Goal: Entertainment & Leisure: Consume media (video, audio)

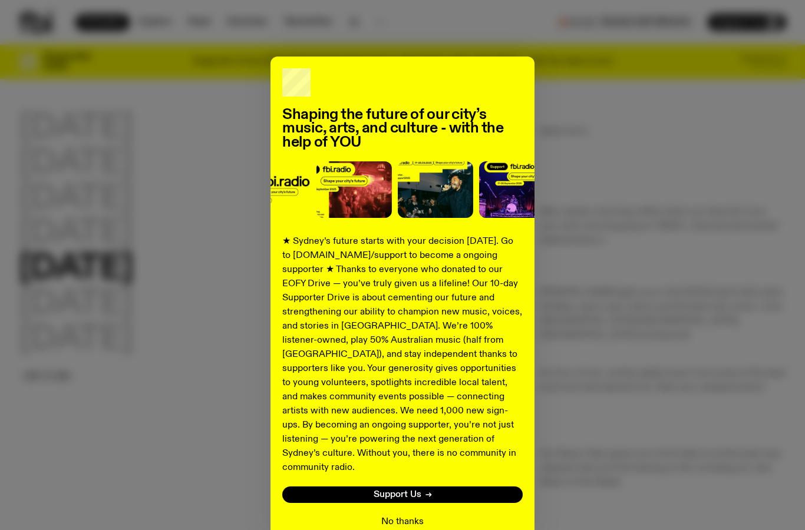
click at [407, 515] on button "No thanks" at bounding box center [402, 522] width 42 height 14
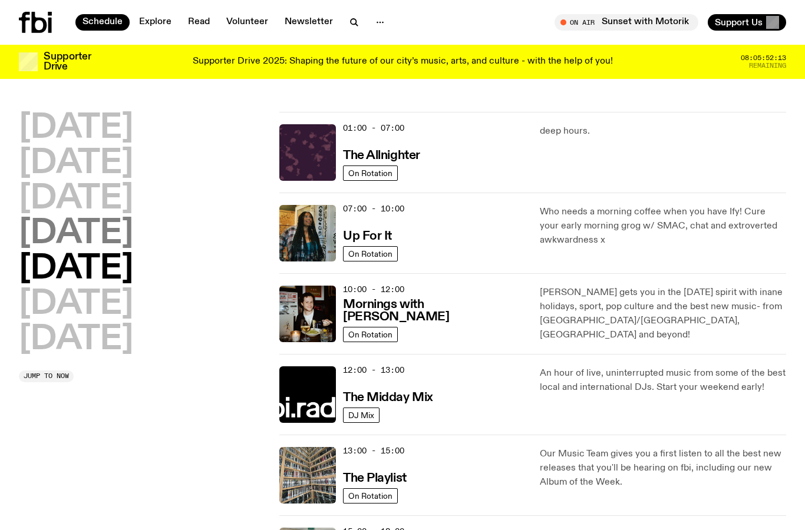
click at [108, 233] on h2 "[DATE]" at bounding box center [76, 233] width 114 height 33
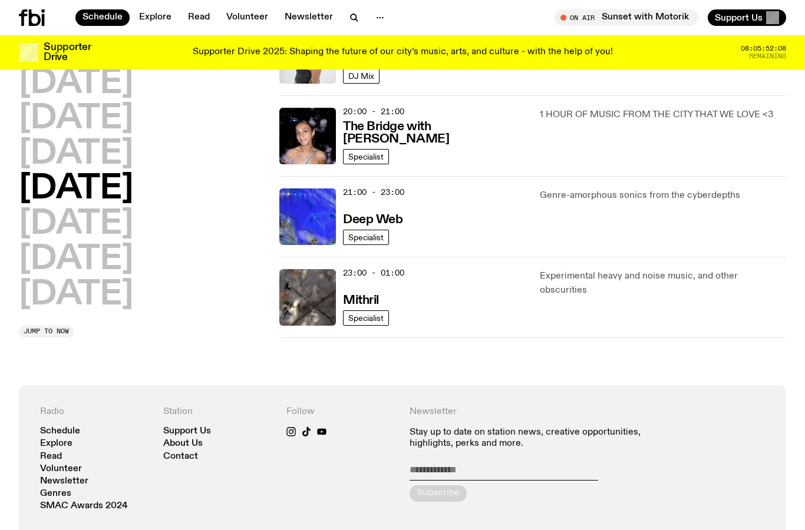
scroll to position [572, 0]
click at [365, 302] on h3 "Mithril" at bounding box center [361, 301] width 36 height 12
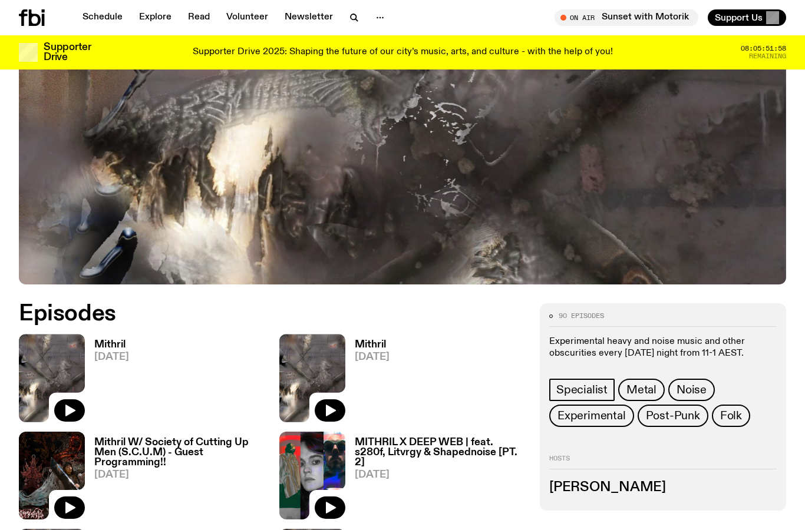
scroll to position [326, 0]
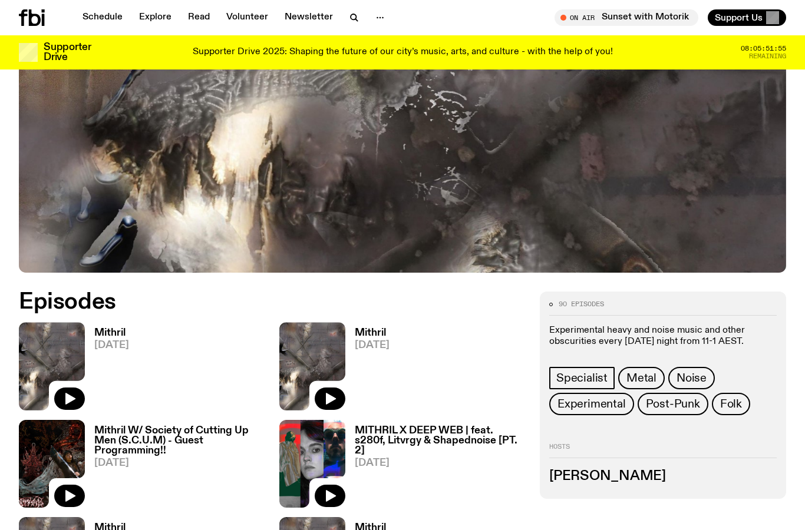
click at [110, 344] on span "[DATE]" at bounding box center [111, 346] width 35 height 10
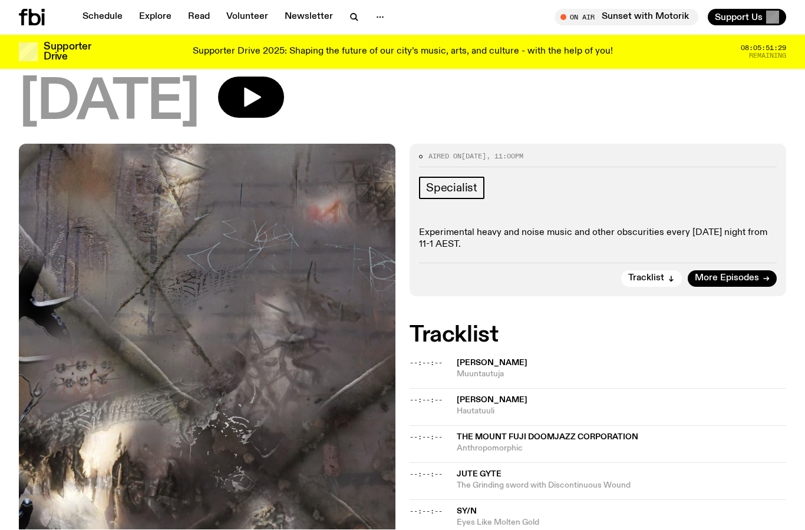
scroll to position [84, 0]
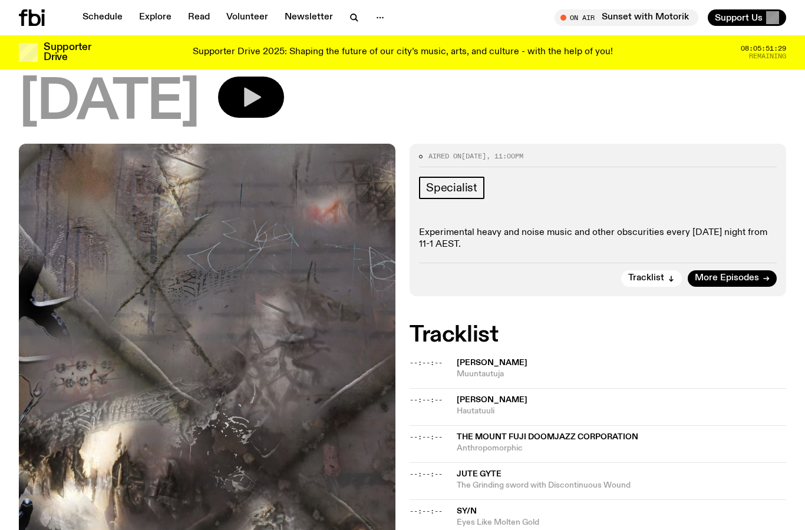
click at [261, 101] on icon "button" at bounding box center [252, 97] width 17 height 19
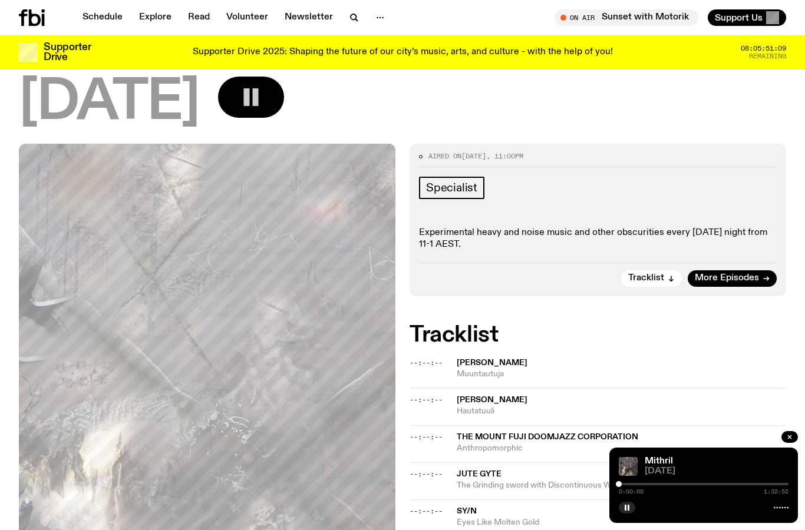
click at [779, 507] on icon at bounding box center [781, 507] width 15 height 9
drag, startPoint x: 733, startPoint y: 462, endPoint x: 707, endPoint y: 397, distance: 70.4
click at [777, 506] on icon at bounding box center [781, 507] width 15 height 9
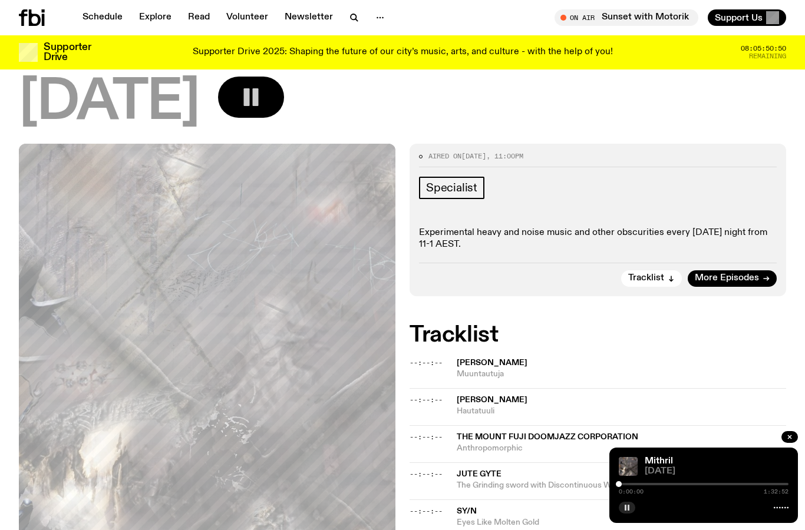
click at [627, 507] on rect "button" at bounding box center [626, 508] width 2 height 6
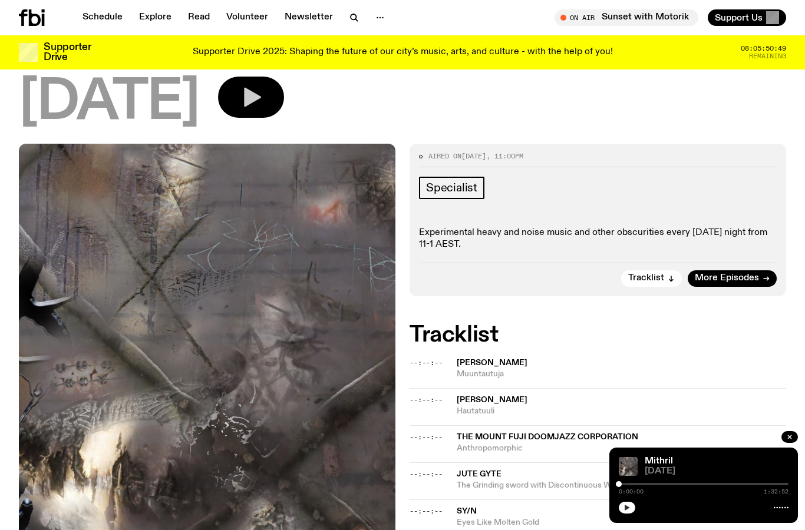
click at [627, 507] on icon "button" at bounding box center [627, 508] width 5 height 6
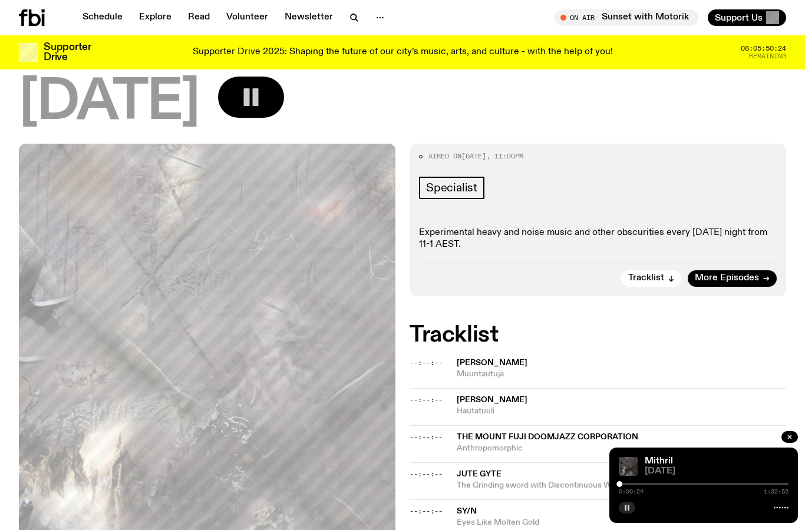
click at [629, 463] on img at bounding box center [628, 466] width 19 height 19
click at [661, 460] on link "Mithril" at bounding box center [659, 461] width 28 height 9
drag, startPoint x: 713, startPoint y: 464, endPoint x: 651, endPoint y: 338, distance: 140.2
drag, startPoint x: 782, startPoint y: 506, endPoint x: 802, endPoint y: 527, distance: 28.8
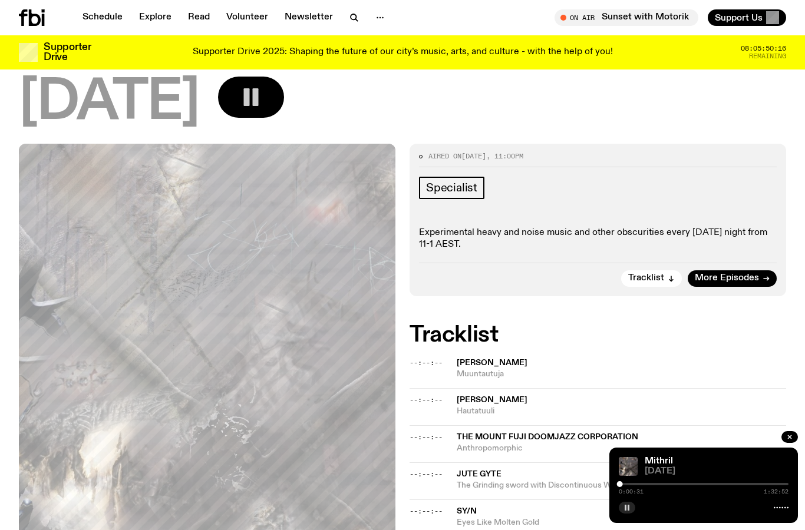
click at [780, 506] on icon at bounding box center [781, 507] width 15 height 9
click at [790, 507] on div "Mithril [DATE] 0:00:35 1:32:52" at bounding box center [703, 485] width 189 height 75
drag, startPoint x: 620, startPoint y: 482, endPoint x: 644, endPoint y: 477, distance: 24.0
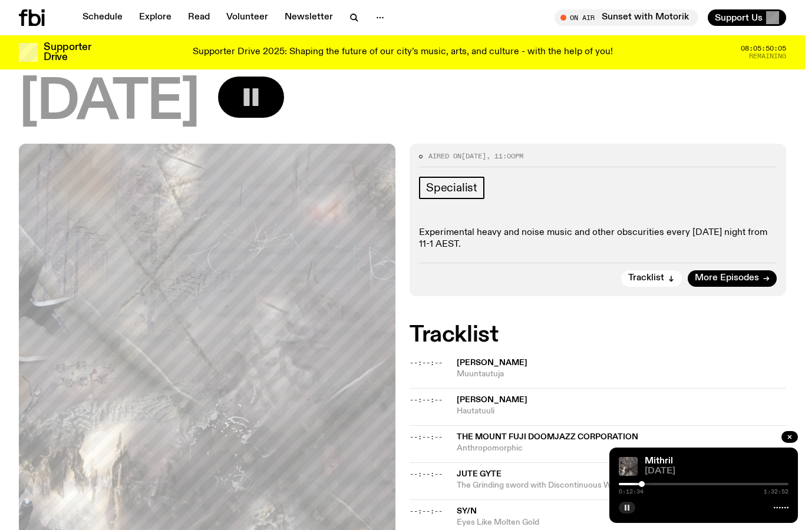
click at [644, 477] on div "Mithril [DATE] 0:12:34 1:32:52" at bounding box center [703, 485] width 189 height 75
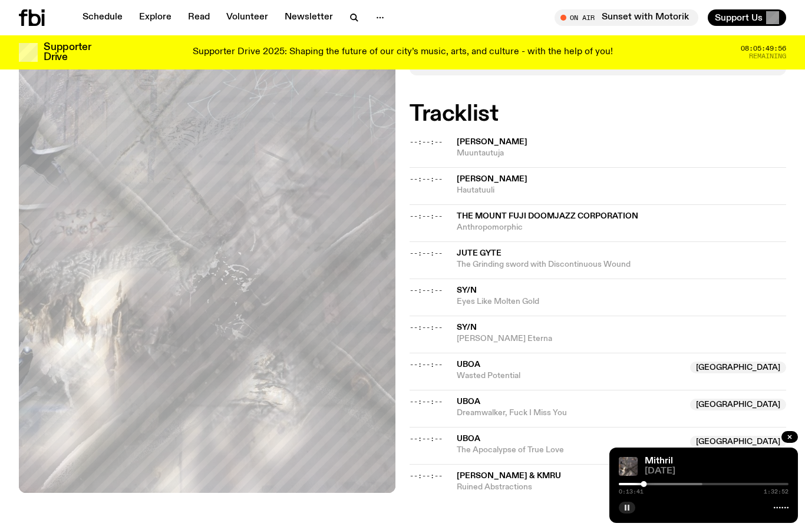
scroll to position [0, 0]
